Goal: Task Accomplishment & Management: Manage account settings

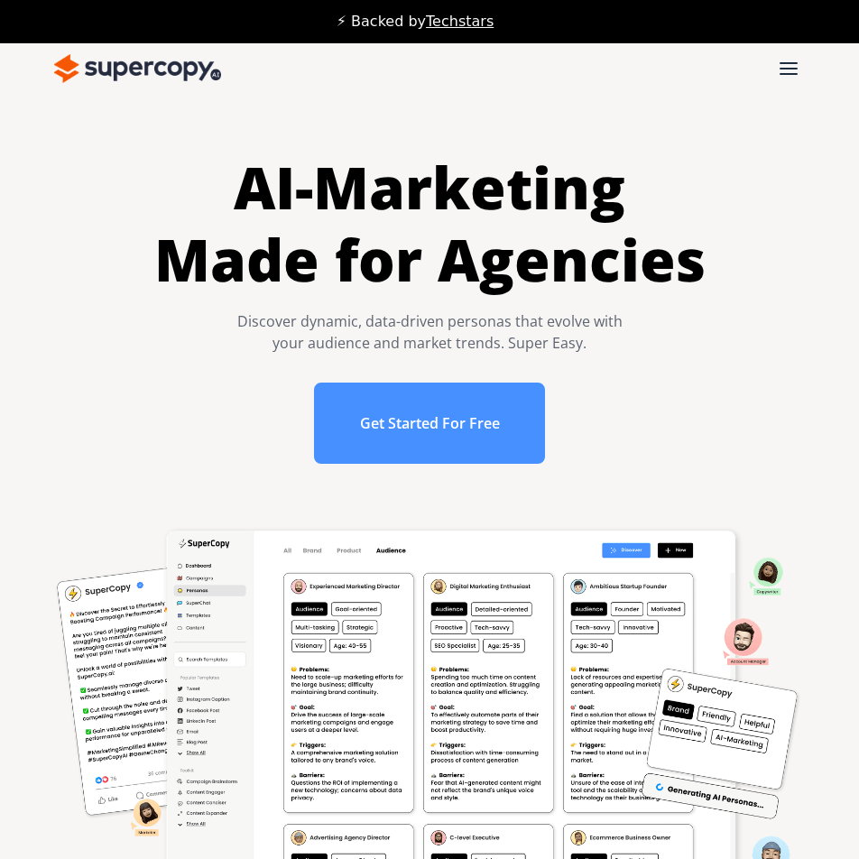
click at [791, 65] on div "menu" at bounding box center [788, 68] width 18 height 13
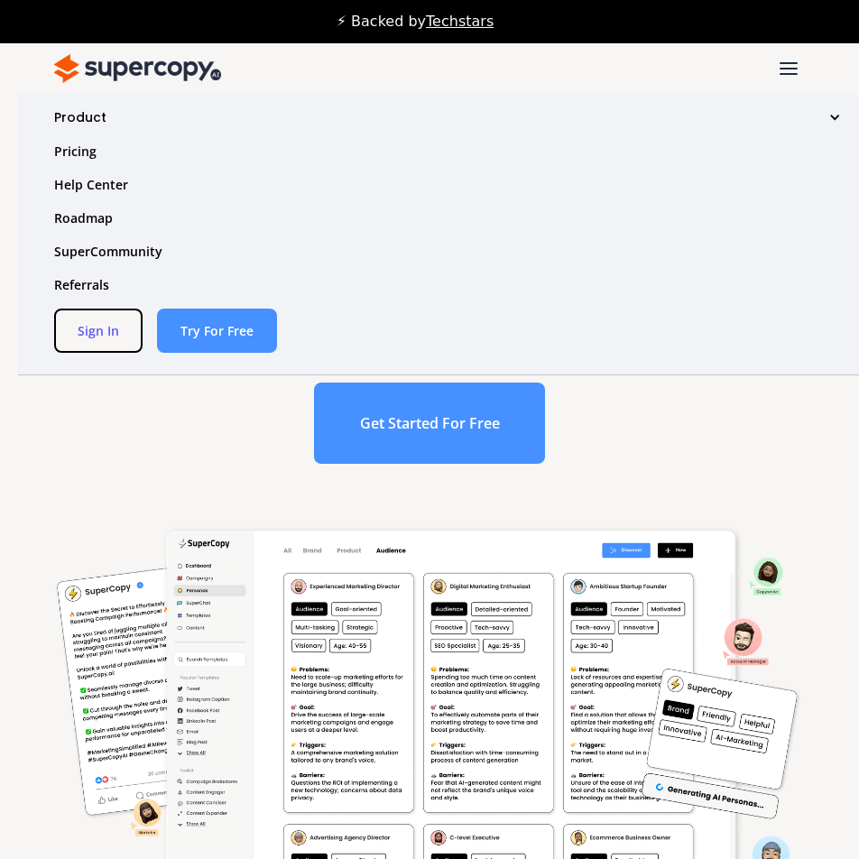
click at [109, 336] on link "Sign In" at bounding box center [98, 331] width 88 height 44
